Goal: Task Accomplishment & Management: Manage account settings

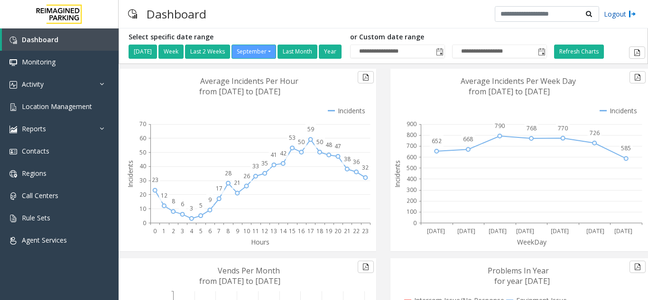
click at [622, 12] on link "Logout" at bounding box center [620, 14] width 32 height 10
